Goal: Task Accomplishment & Management: Manage account settings

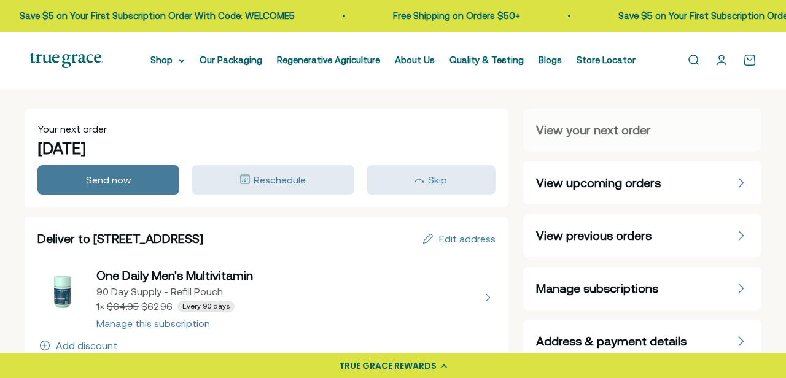
click at [572, 296] on span "Manage subscriptions" at bounding box center [597, 288] width 122 height 17
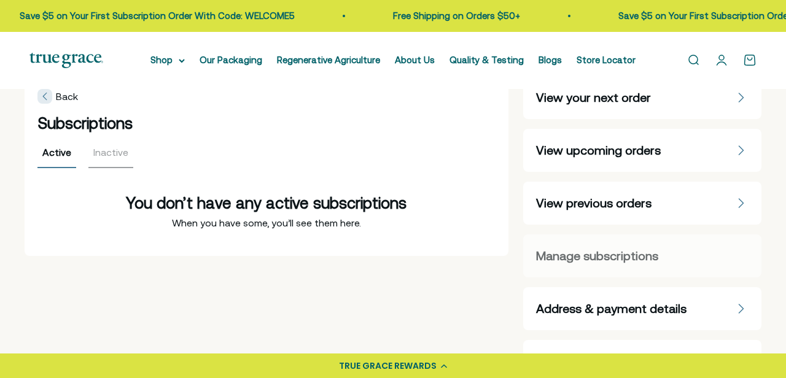
scroll to position [32, 0]
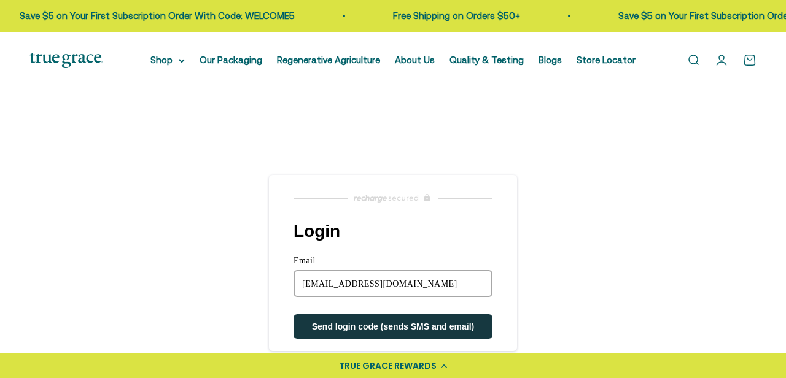
type input "andrewsgoodrich@gmail.com"
click at [293, 314] on button "Send login code (sends SMS and email)" at bounding box center [392, 326] width 199 height 25
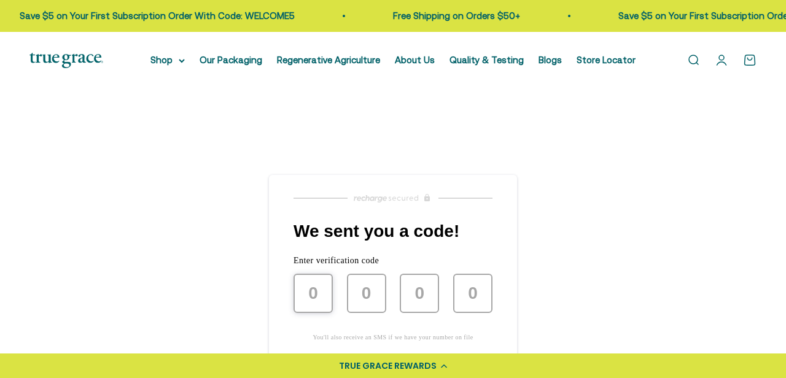
scroll to position [38, 0]
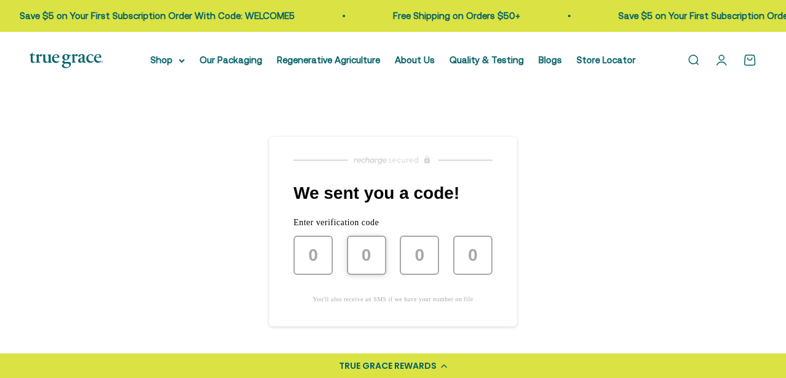
type input "8"
type input "6"
type input "1"
type input "3"
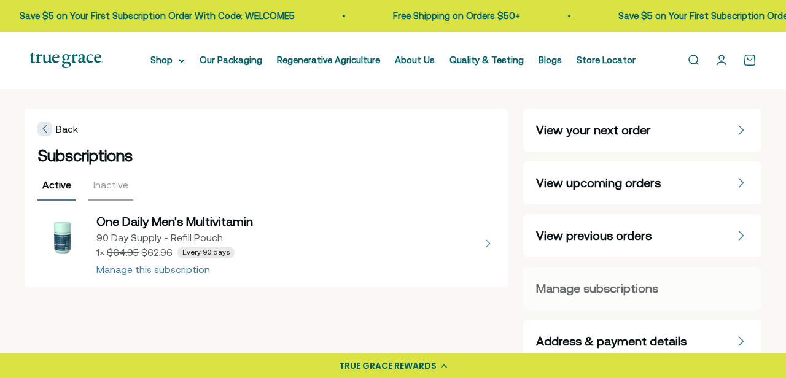
click at [46, 126] on icon at bounding box center [44, 129] width 5 height 10
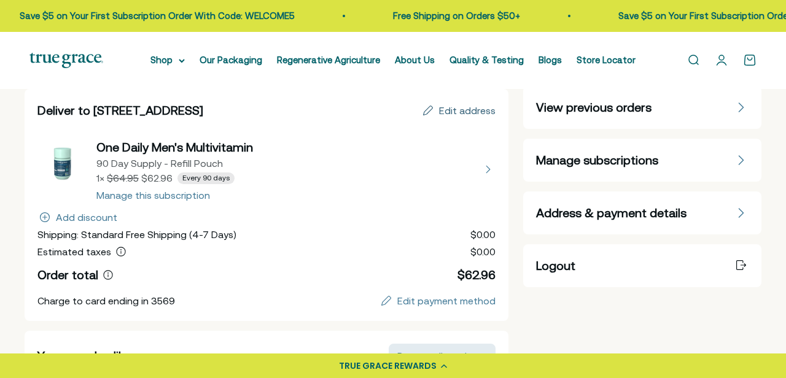
scroll to position [63, 0]
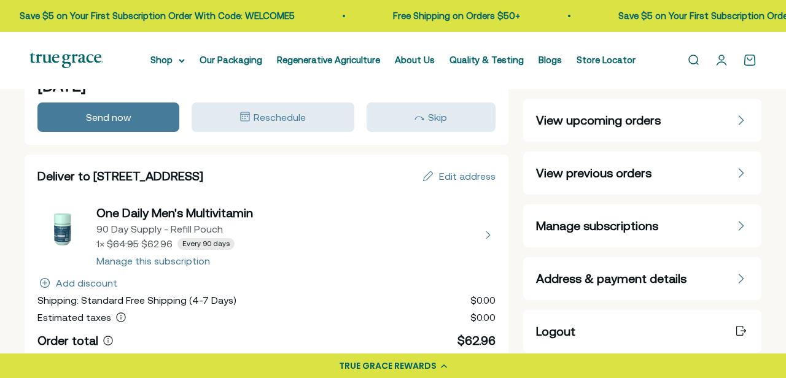
click at [463, 226] on button "view details about One Daily Men's Multivitamin 90 Day Supply - Refill Pouch 1 …" at bounding box center [266, 234] width 458 height 61
select select "90 Day"
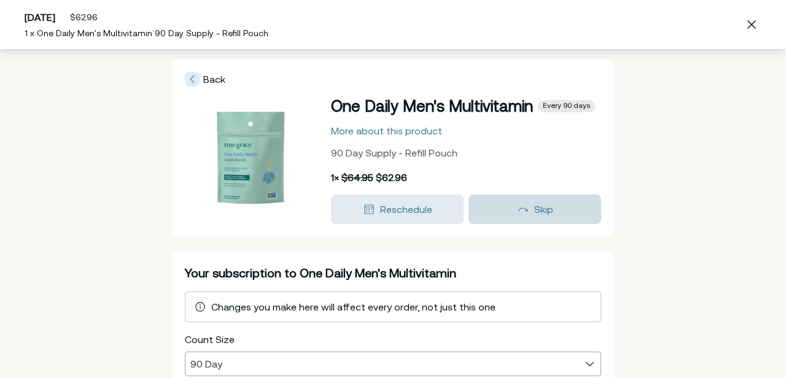
click at [533, 209] on div "Skip" at bounding box center [534, 209] width 115 height 15
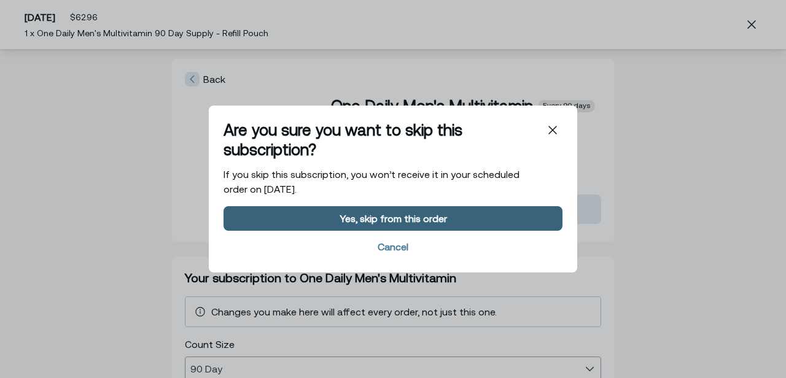
click at [417, 219] on div "Yes, skip from this order" at bounding box center [392, 219] width 107 height 10
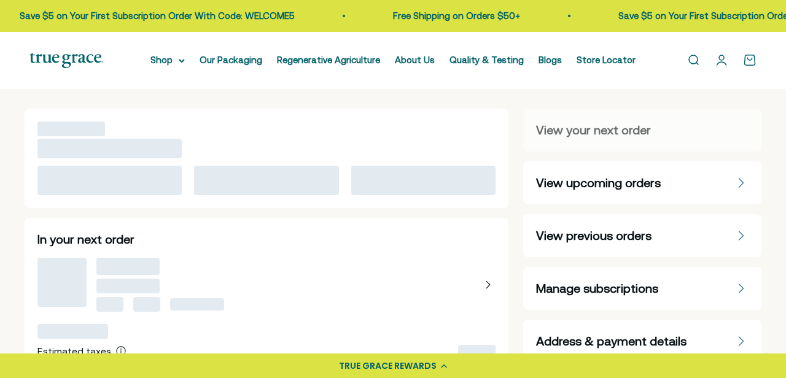
select select "90 Day"
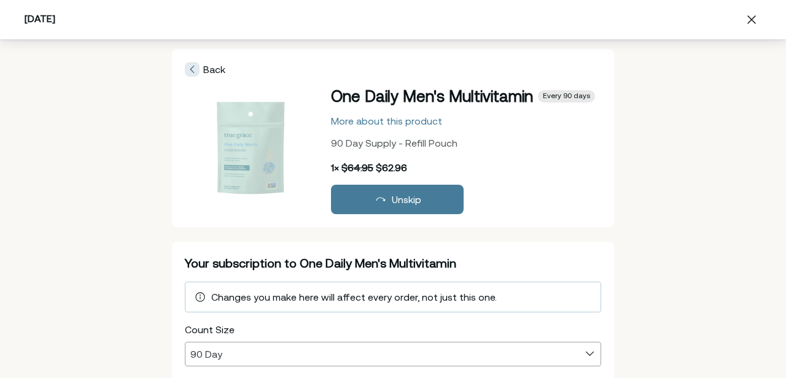
click at [190, 68] on icon at bounding box center [192, 69] width 5 height 10
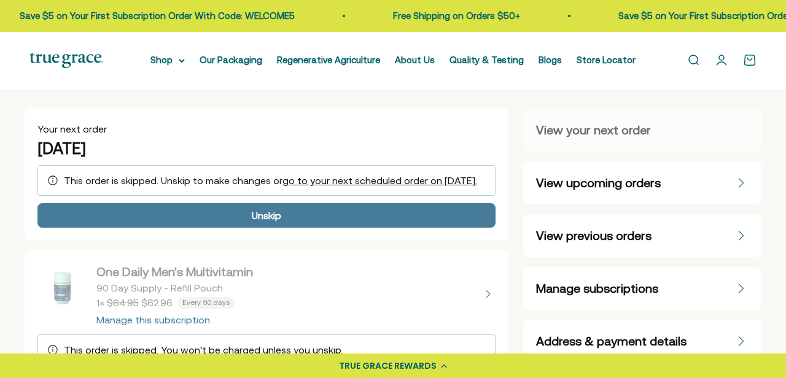
click at [581, 133] on span "View your next order" at bounding box center [593, 130] width 115 height 17
click at [591, 184] on span "View upcoming orders" at bounding box center [598, 182] width 125 height 17
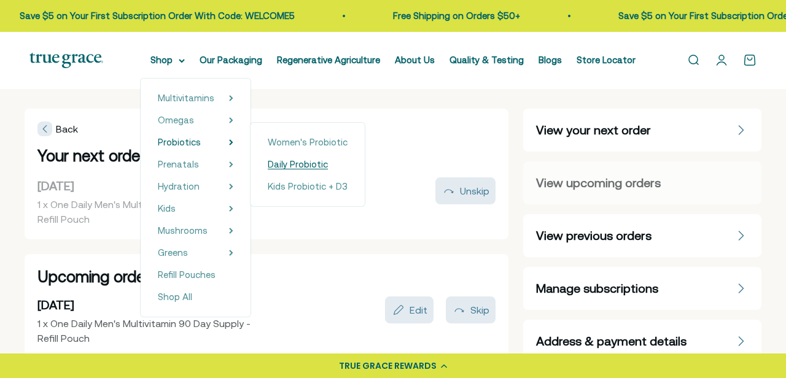
click at [288, 165] on span "Daily Probiotic" at bounding box center [298, 164] width 60 height 10
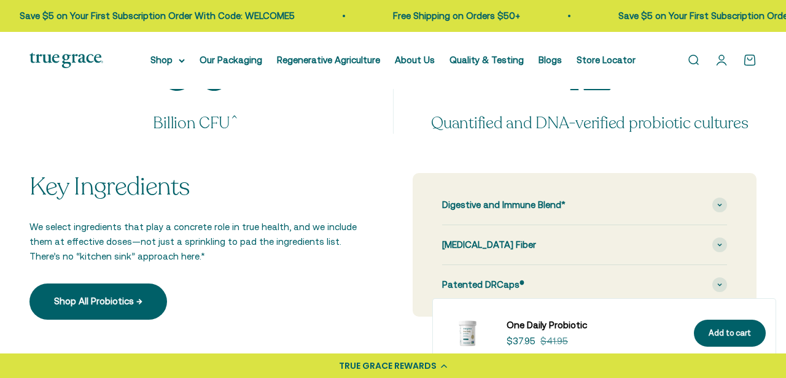
scroll to position [1139, 0]
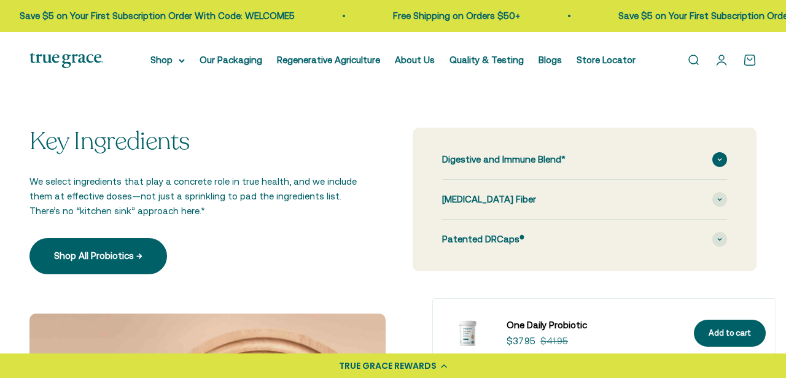
click at [546, 158] on span "Digestive and Immune Blend*" at bounding box center [503, 159] width 123 height 15
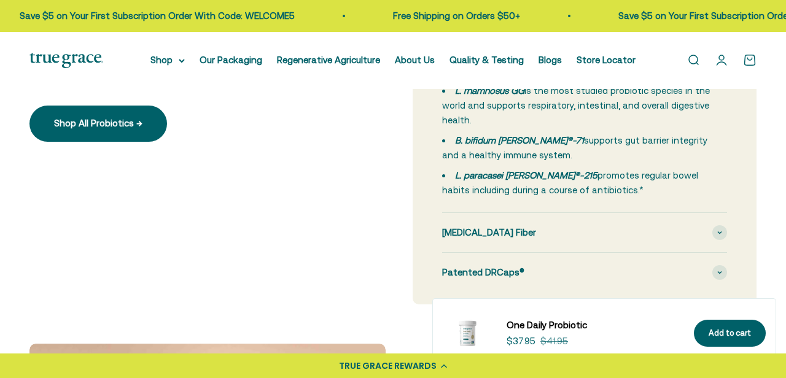
scroll to position [1294, 0]
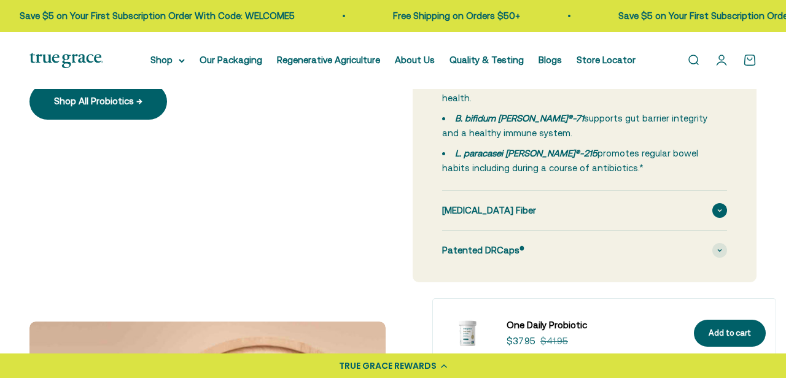
click at [664, 214] on div "[MEDICAL_DATA] Fiber" at bounding box center [584, 210] width 285 height 39
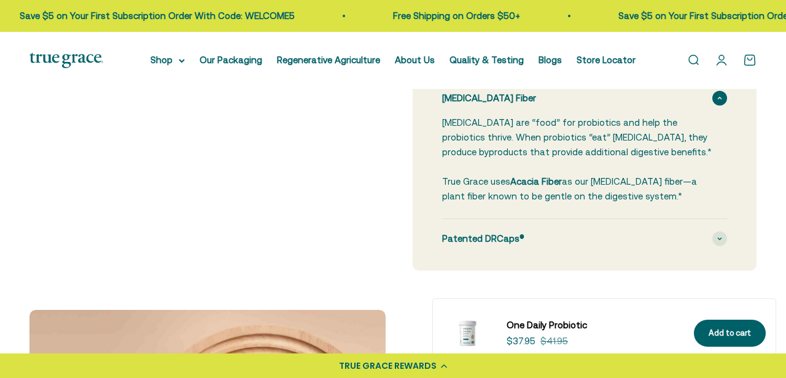
scroll to position [1407, 0]
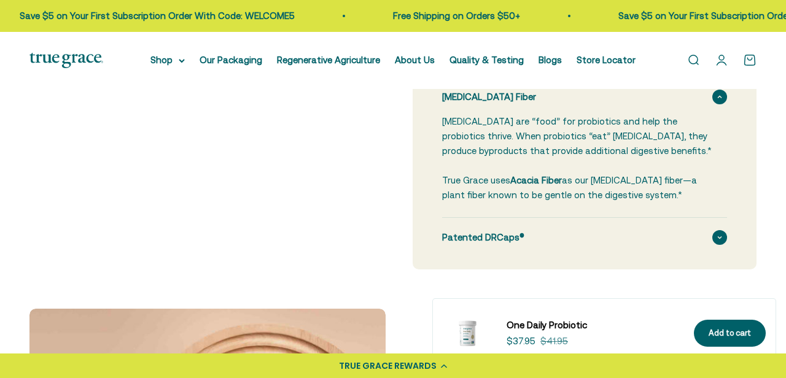
click at [528, 237] on div "Patented DRCaps®" at bounding box center [584, 237] width 285 height 39
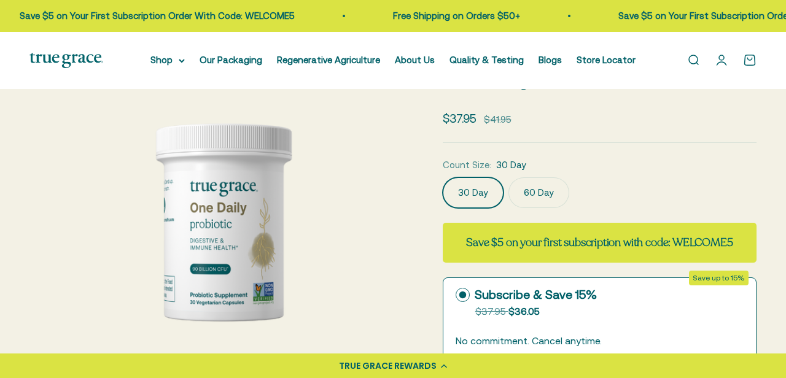
scroll to position [127, 0]
